Goal: Transaction & Acquisition: Purchase product/service

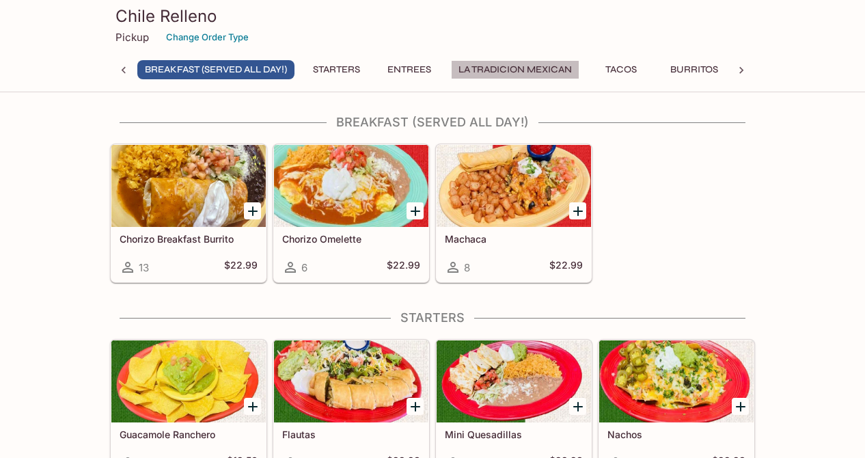
click at [502, 68] on button "La Tradicion Mexican" at bounding box center [515, 69] width 129 height 19
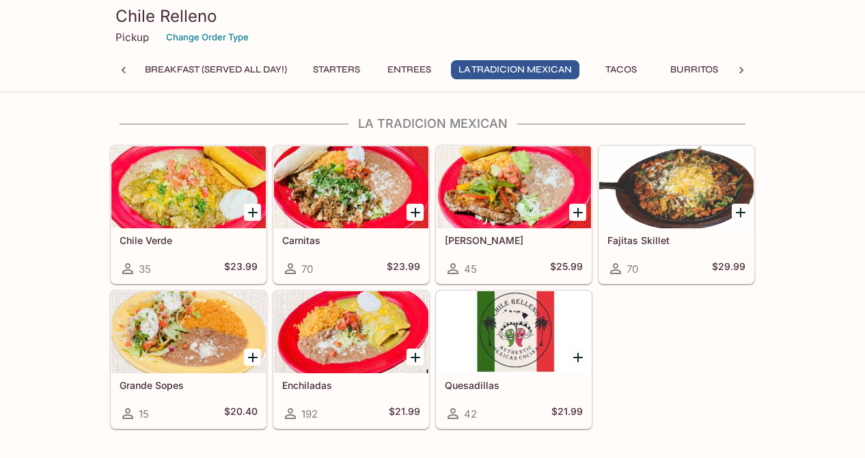
click at [697, 68] on button "Burritos" at bounding box center [694, 69] width 63 height 19
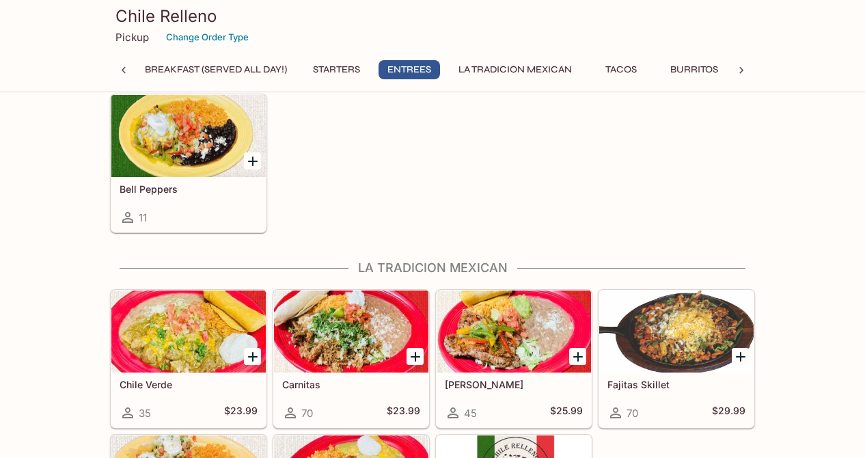
scroll to position [730, 0]
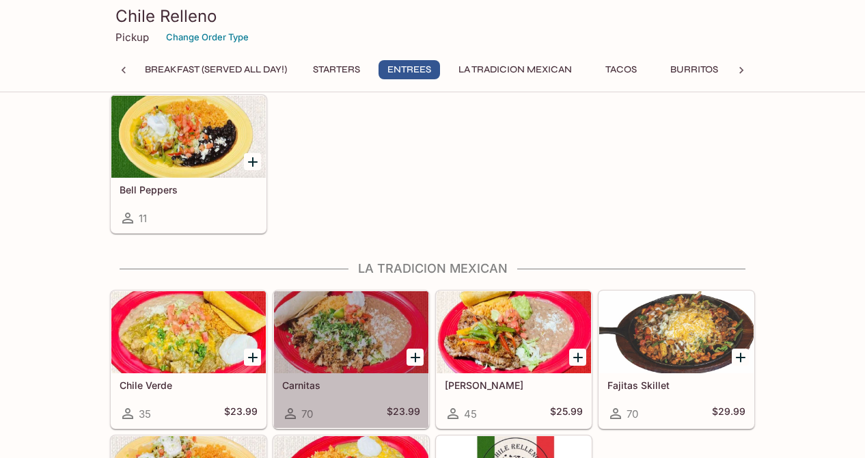
click at [346, 327] on div at bounding box center [351, 332] width 154 height 82
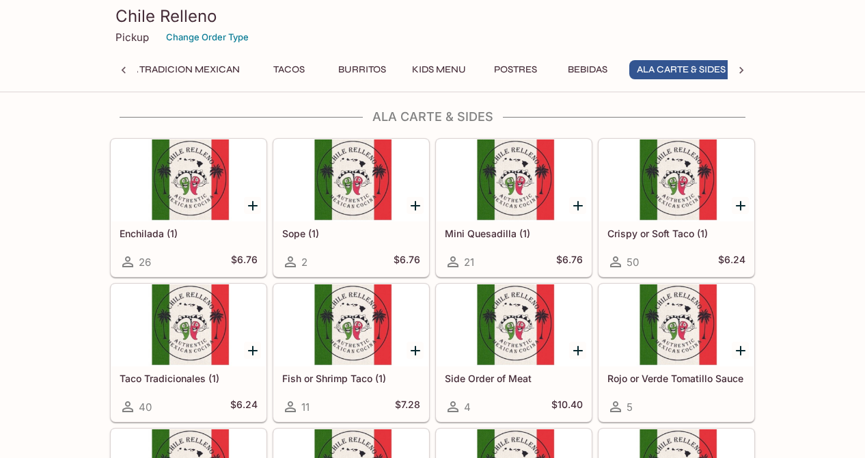
scroll to position [2489, 0]
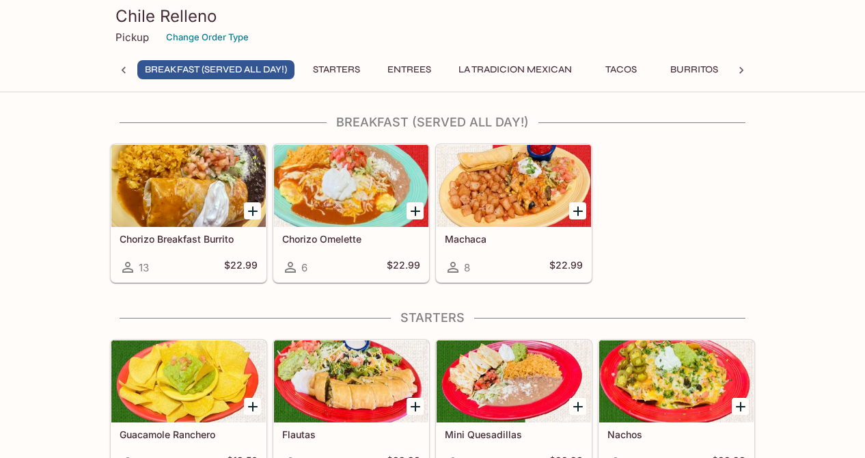
click at [420, 76] on button "Entrees" at bounding box center [410, 69] width 62 height 19
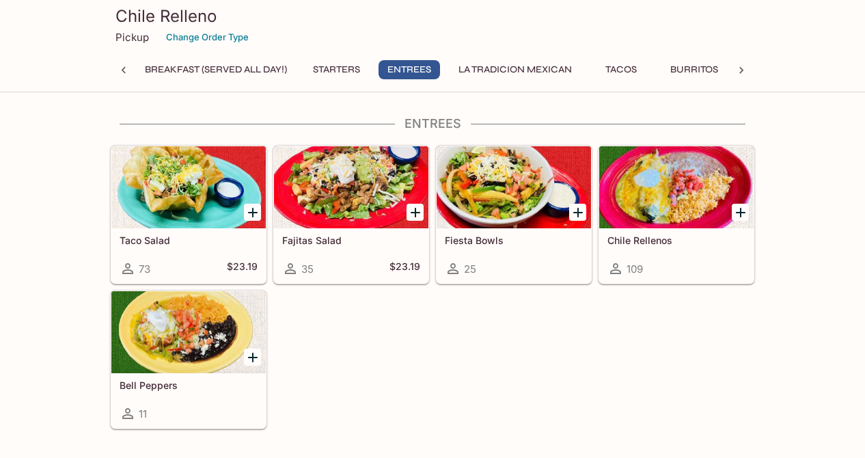
click at [516, 72] on button "La Tradicion Mexican" at bounding box center [515, 69] width 129 height 19
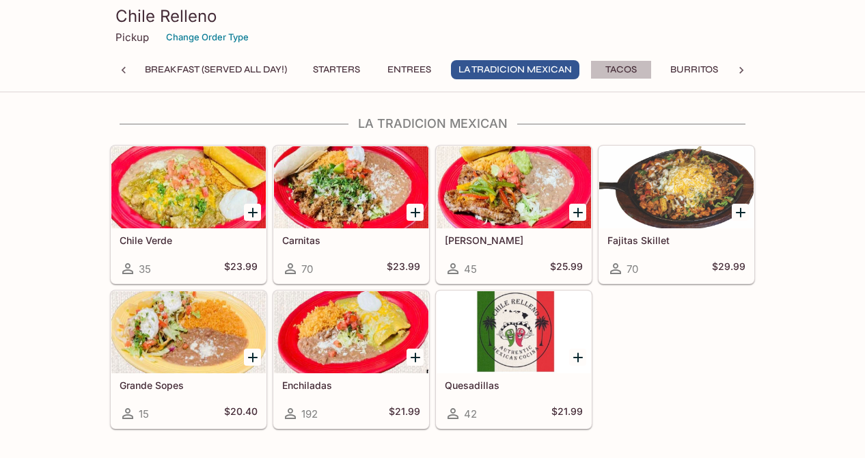
click at [630, 66] on button "Tacos" at bounding box center [622, 69] width 62 height 19
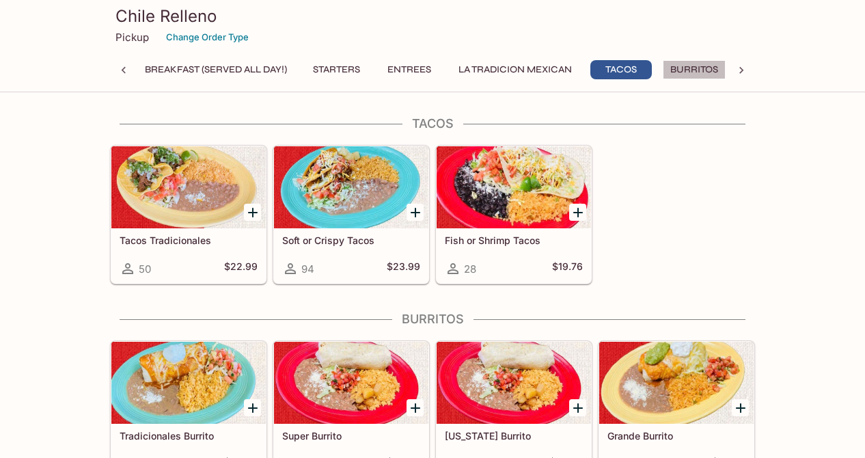
click at [699, 68] on button "Burritos" at bounding box center [694, 69] width 63 height 19
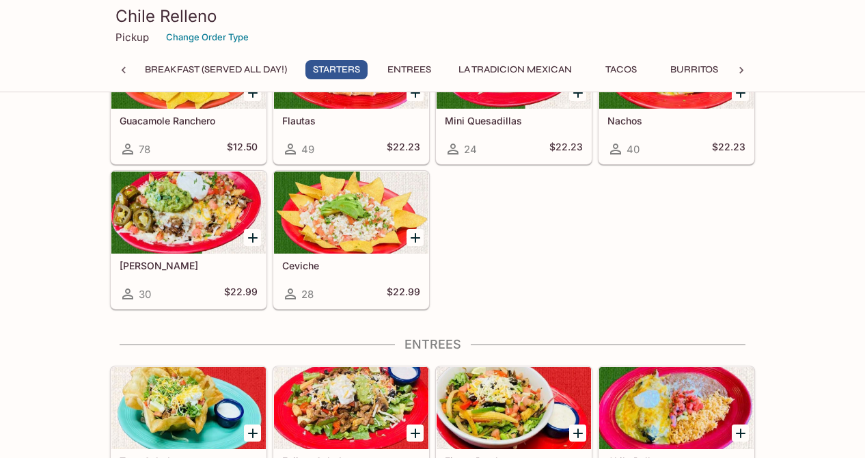
scroll to position [312, 0]
